Goal: Entertainment & Leisure: Consume media (video, audio)

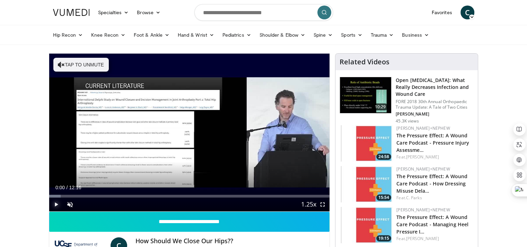
click at [53, 204] on span "Video Player" at bounding box center [56, 205] width 14 height 14
click at [55, 205] on span "Video Player" at bounding box center [56, 205] width 14 height 14
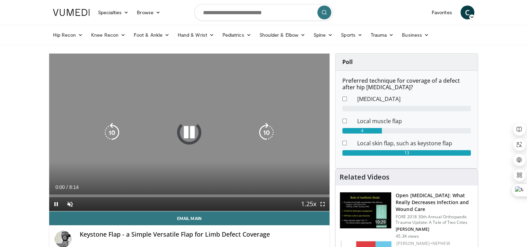
click at [194, 132] on icon "Video Player" at bounding box center [188, 132] width 19 height 19
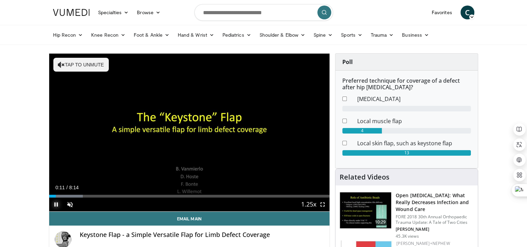
click at [57, 203] on span "Video Player" at bounding box center [56, 205] width 14 height 14
